Goal: Information Seeking & Learning: Learn about a topic

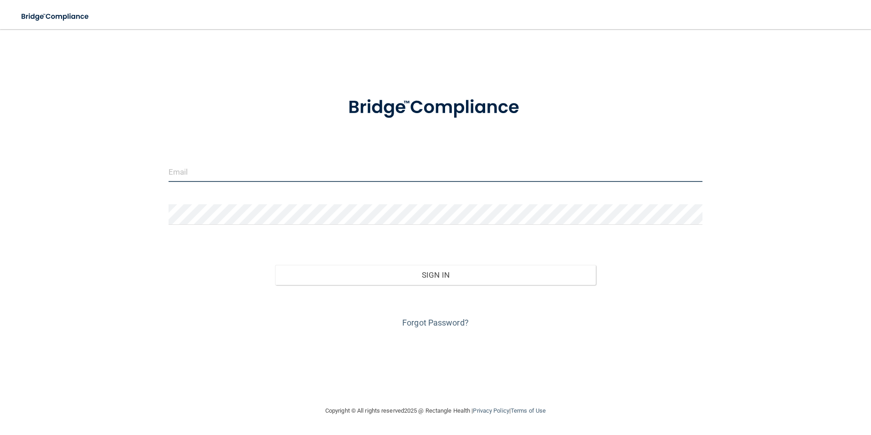
click at [238, 167] on input "email" at bounding box center [436, 171] width 535 height 21
type input "[EMAIL_ADDRESS][DOMAIN_NAME]"
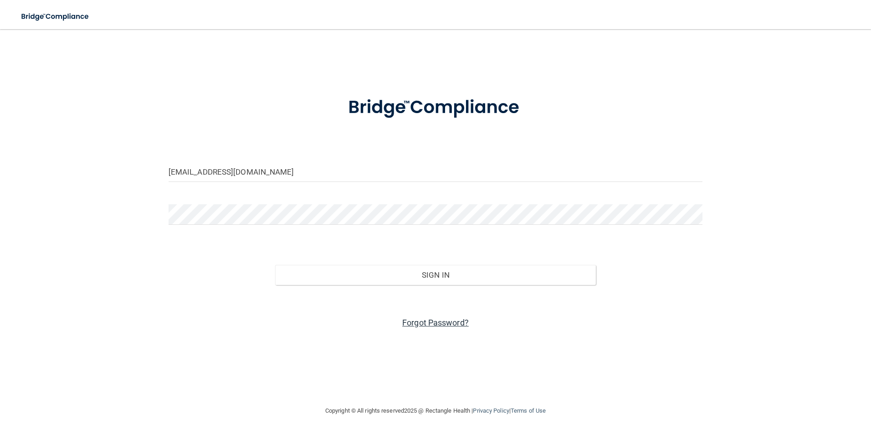
click at [424, 323] on link "Forgot Password?" at bounding box center [435, 323] width 67 height 10
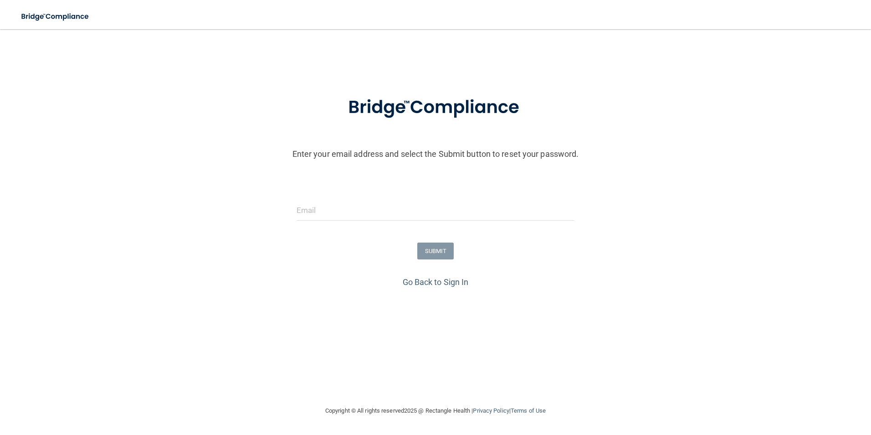
click at [350, 196] on form "Enter your email address and select the Submit button to reset your password. S…" at bounding box center [436, 179] width 862 height 190
click at [336, 218] on input "email" at bounding box center [436, 210] width 278 height 21
type input "[EMAIL_ADDRESS][DOMAIN_NAME]"
click at [443, 248] on button "SUBMIT" at bounding box center [435, 250] width 37 height 17
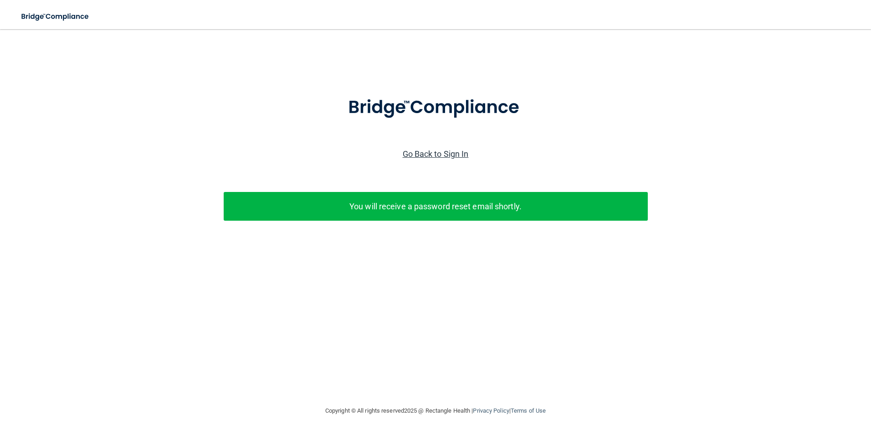
click at [437, 156] on link "Go Back to Sign In" at bounding box center [436, 154] width 66 height 10
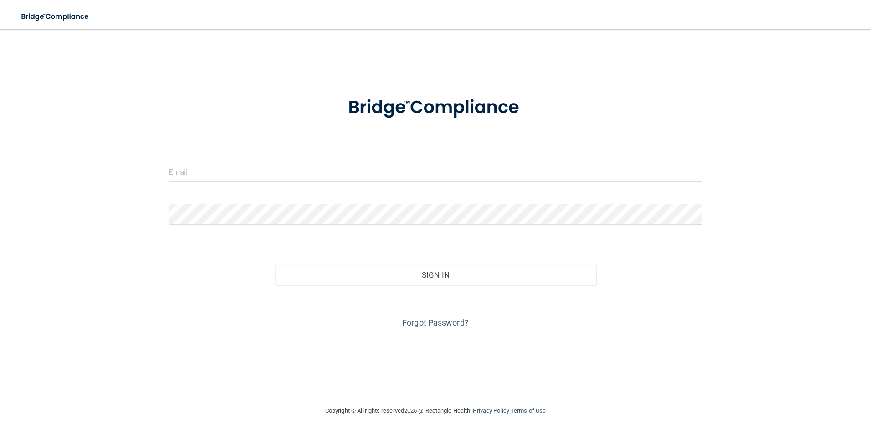
click at [201, 159] on form "Invalid email/password. You don't have permission to access that page. Sign In …" at bounding box center [436, 207] width 535 height 246
click at [195, 175] on input "email" at bounding box center [436, 171] width 535 height 21
type input "[EMAIL_ADDRESS][DOMAIN_NAME]"
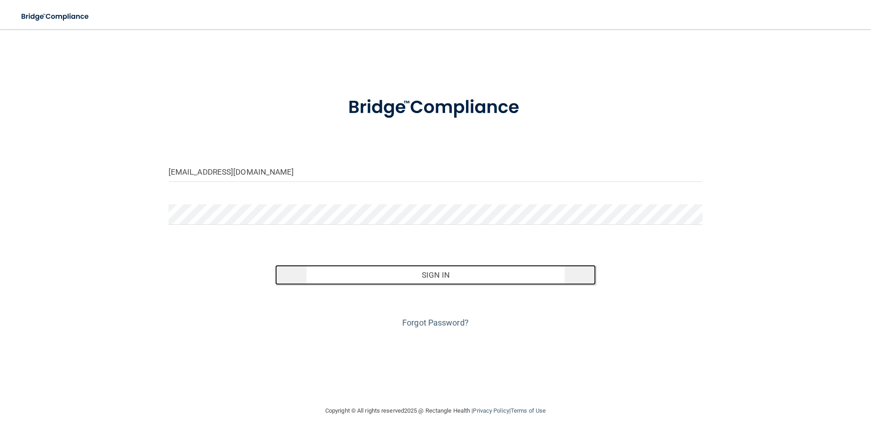
click at [418, 280] on button "Sign In" at bounding box center [435, 275] width 321 height 20
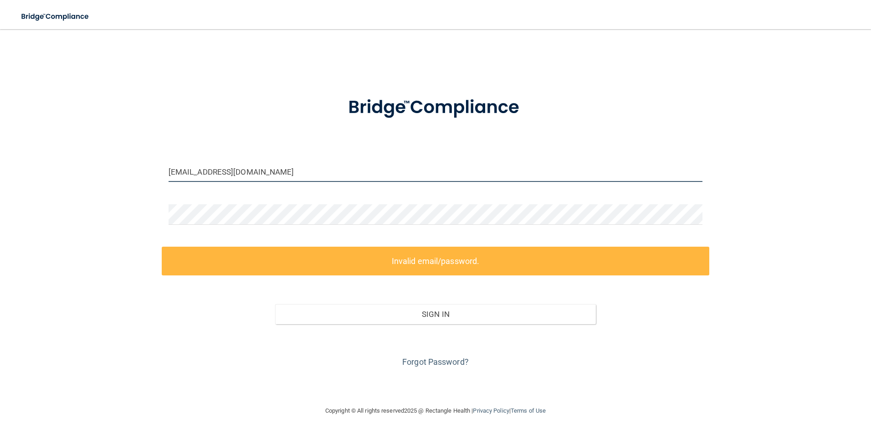
click at [219, 173] on input "[EMAIL_ADDRESS][DOMAIN_NAME]" at bounding box center [436, 171] width 535 height 21
click at [343, 170] on input "[EMAIL_ADDRESS][DOMAIN_NAME]" at bounding box center [436, 171] width 535 height 21
drag, startPoint x: 343, startPoint y: 170, endPoint x: 163, endPoint y: 171, distance: 180.5
click at [163, 171] on div "[EMAIL_ADDRESS][DOMAIN_NAME]" at bounding box center [436, 174] width 548 height 27
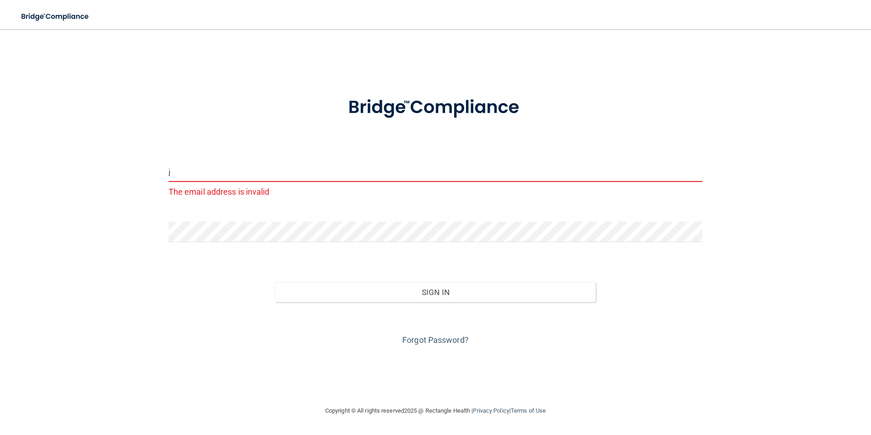
type input "[EMAIL_ADDRESS][DOMAIN_NAME]"
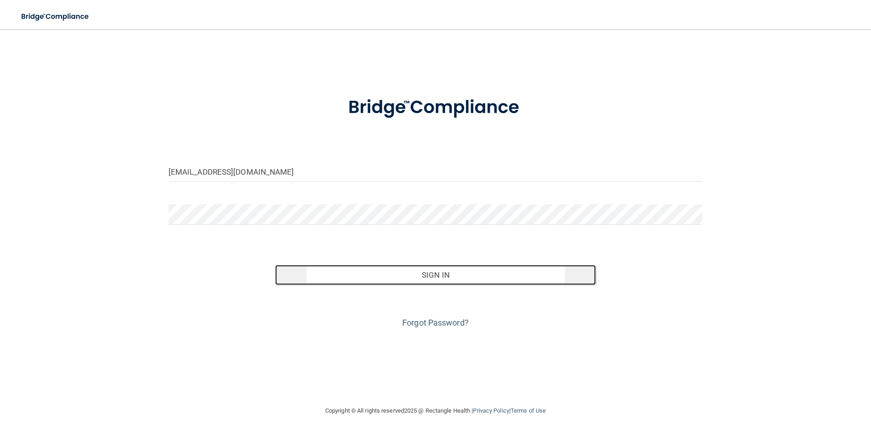
click at [401, 281] on button "Sign In" at bounding box center [435, 275] width 321 height 20
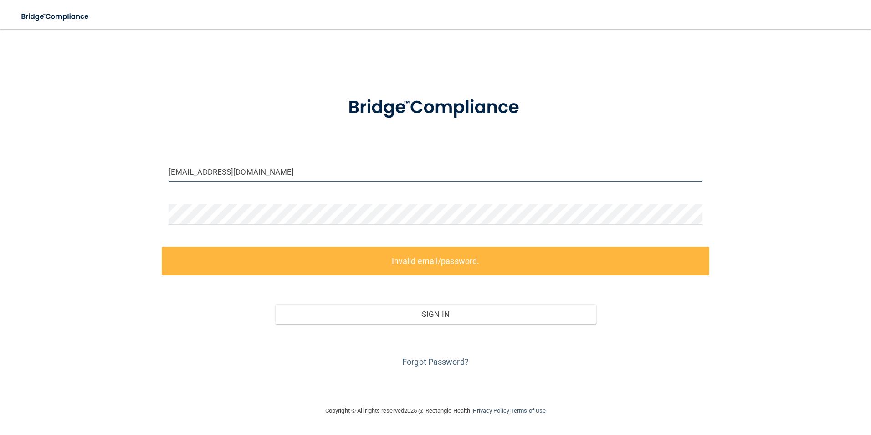
click at [264, 174] on input "[EMAIL_ADDRESS][DOMAIN_NAME]" at bounding box center [436, 171] width 535 height 21
click at [304, 172] on input "[EMAIL_ADDRESS][DOMAIN_NAME]" at bounding box center [436, 171] width 535 height 21
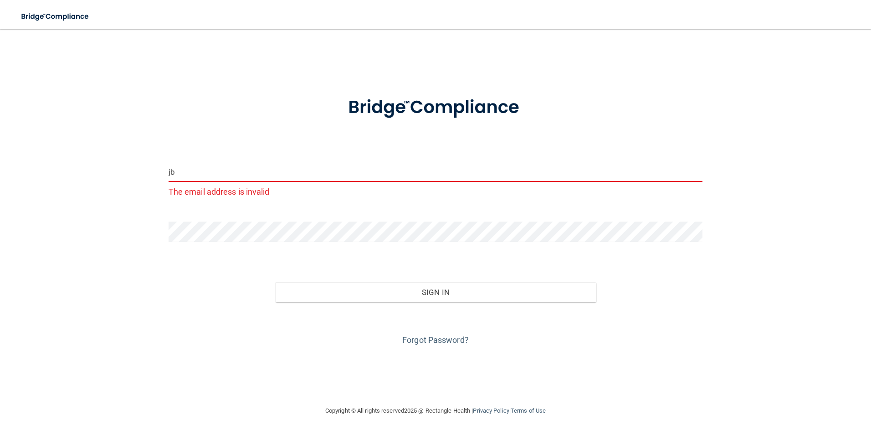
type input "j"
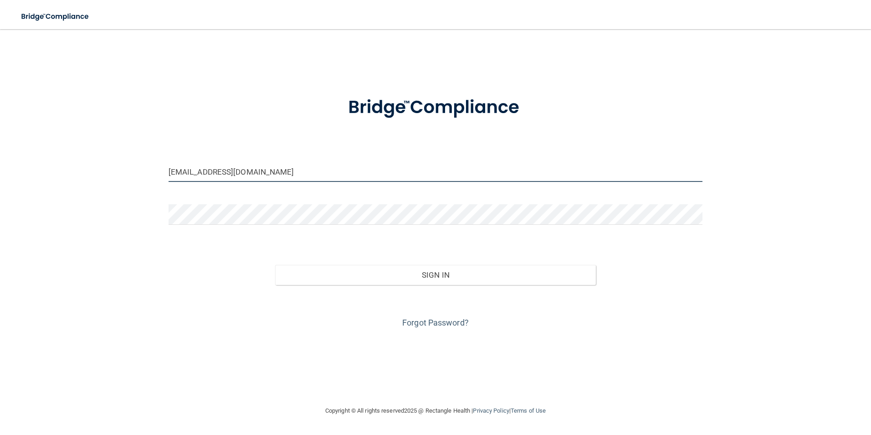
type input "[EMAIL_ADDRESS][DOMAIN_NAME]"
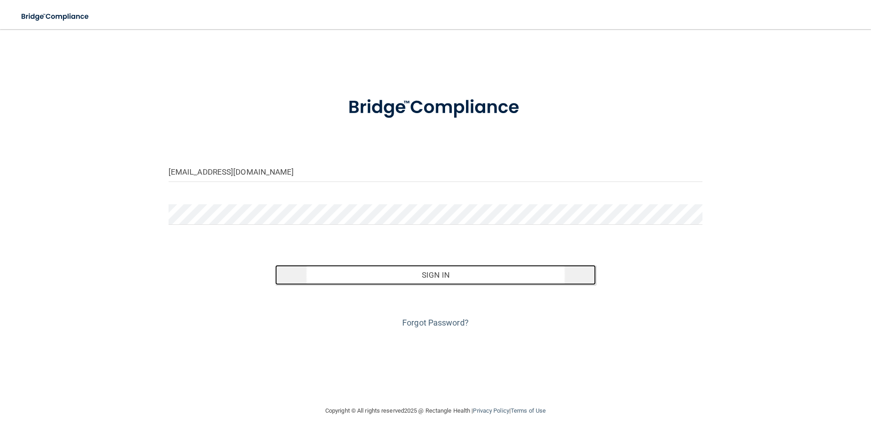
click at [447, 276] on button "Sign In" at bounding box center [435, 275] width 321 height 20
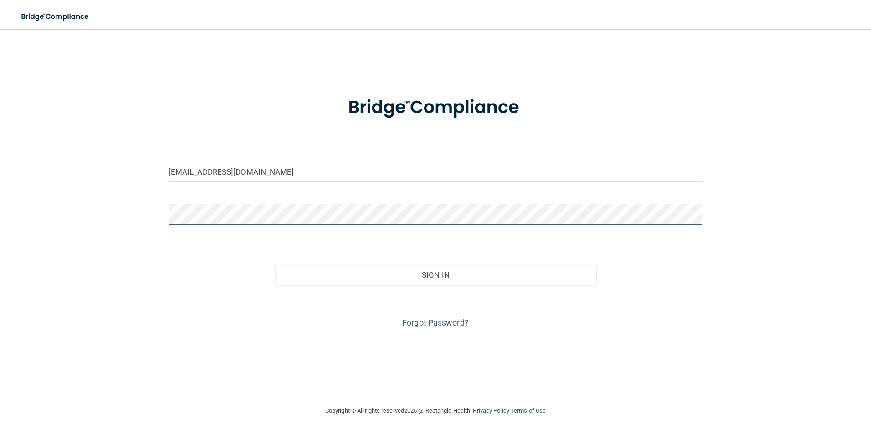
click at [275, 265] on button "Sign In" at bounding box center [435, 275] width 321 height 20
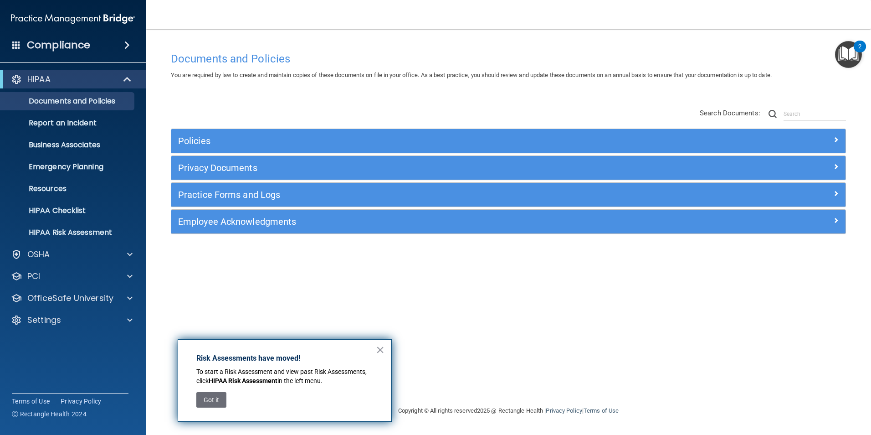
click at [375, 349] on div "× Risk Assessments have moved! To start a Risk Assessment and view past Risk As…" at bounding box center [285, 380] width 214 height 82
click at [28, 318] on p "Settings" at bounding box center [44, 319] width 34 height 11
click at [51, 299] on p "OfficeSafe University" at bounding box center [70, 298] width 86 height 11
click at [213, 396] on button "Got it" at bounding box center [211, 399] width 30 height 15
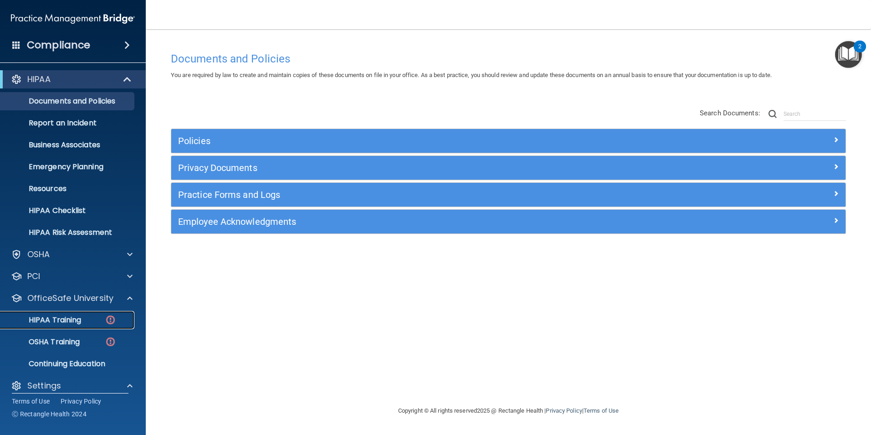
click at [67, 322] on p "HIPAA Training" at bounding box center [43, 319] width 75 height 9
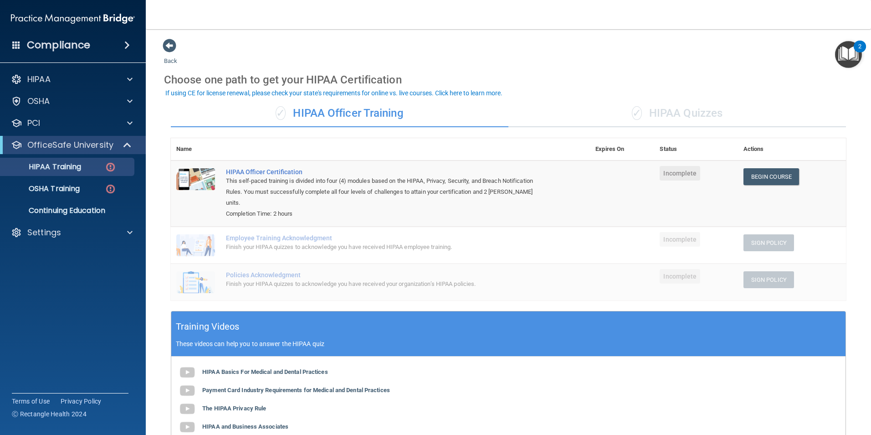
click at [364, 115] on div "✓ HIPAA Officer Training" at bounding box center [340, 113] width 338 height 27
click at [771, 179] on link "Begin Course" at bounding box center [772, 176] width 56 height 17
